Goal: Check status: Check status

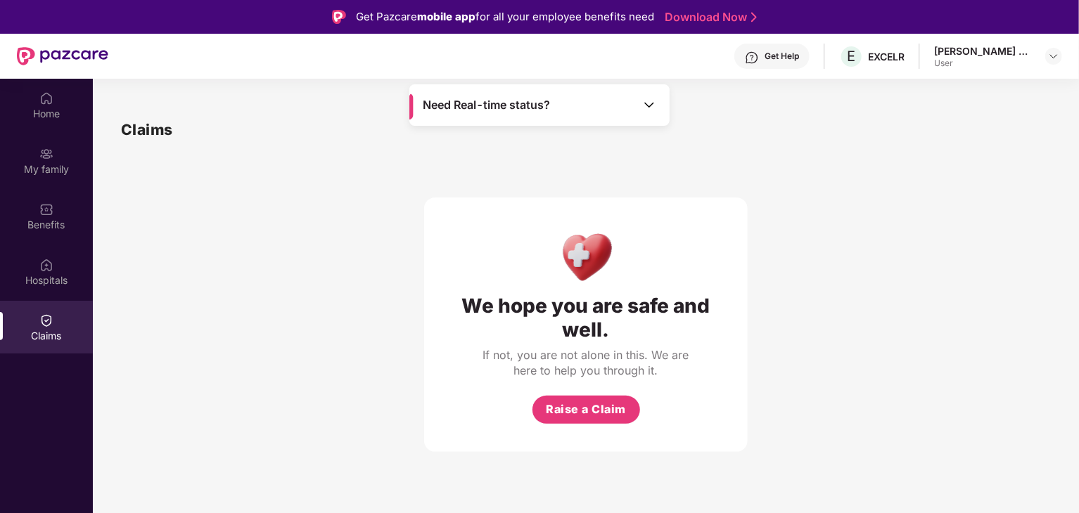
click at [56, 305] on div "Claims" at bounding box center [46, 327] width 93 height 53
click at [658, 98] on div "Need Real-time status?" at bounding box center [539, 105] width 260 height 42
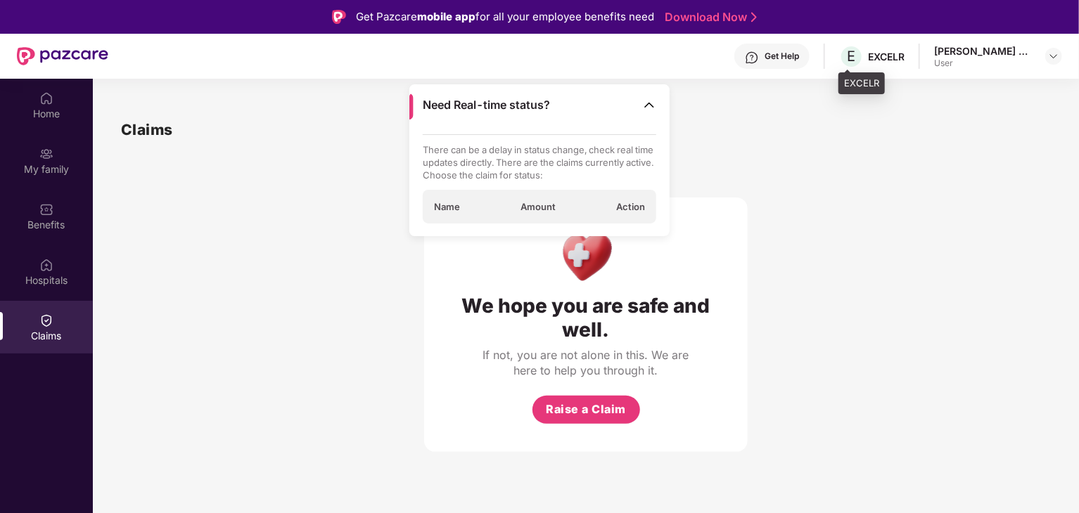
click at [881, 63] on div "E EXCELR" at bounding box center [871, 56] width 65 height 25
click at [1011, 53] on div "[PERSON_NAME] Sagar" at bounding box center [983, 50] width 98 height 13
click at [1052, 56] on img at bounding box center [1053, 56] width 11 height 11
click at [982, 133] on div "[PERSON_NAME] Sagar" at bounding box center [992, 128] width 113 height 13
